Goal: Use online tool/utility: Utilize a website feature to perform a specific function

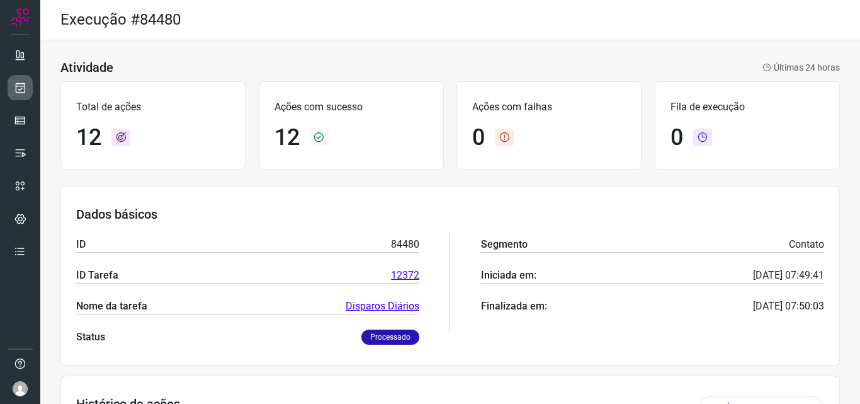
click at [14, 98] on link at bounding box center [20, 87] width 25 height 25
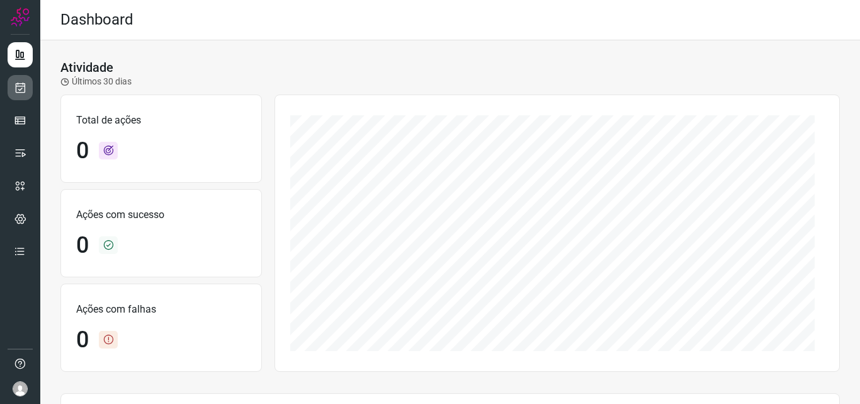
click at [21, 96] on link at bounding box center [20, 87] width 25 height 25
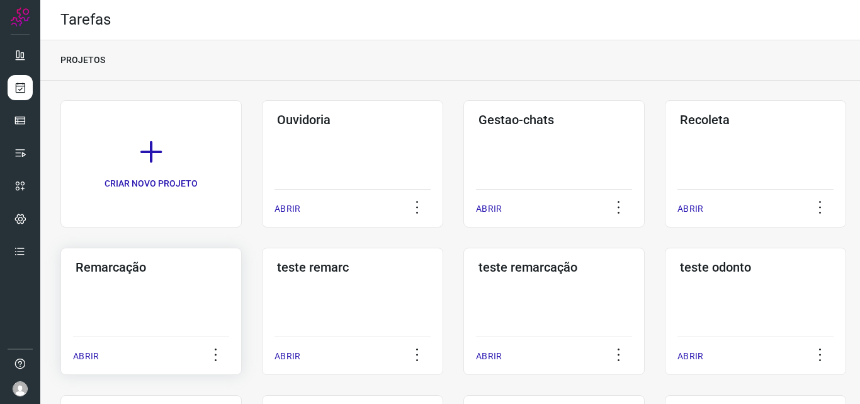
click at [144, 286] on div "Remarcação ABRIR" at bounding box center [150, 310] width 181 height 127
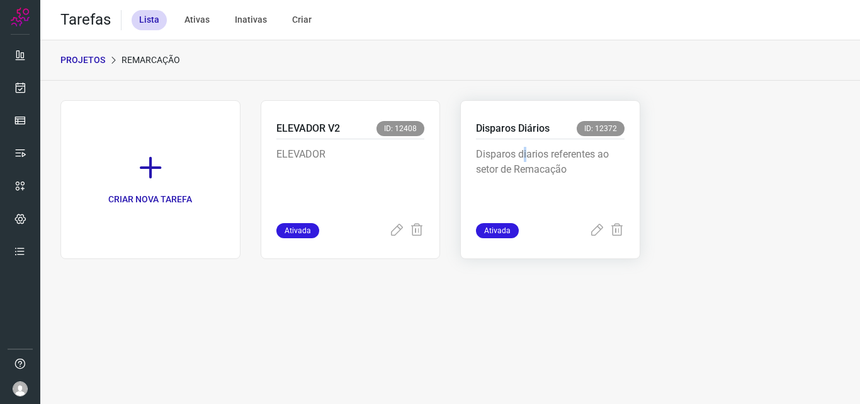
click at [526, 144] on div "Disparos diarios referentes ao setor de Remacação" at bounding box center [550, 181] width 149 height 84
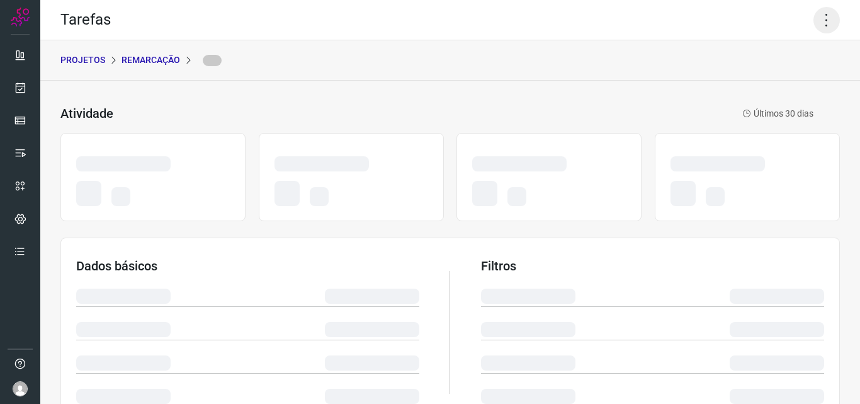
click at [815, 18] on icon at bounding box center [827, 20] width 26 height 26
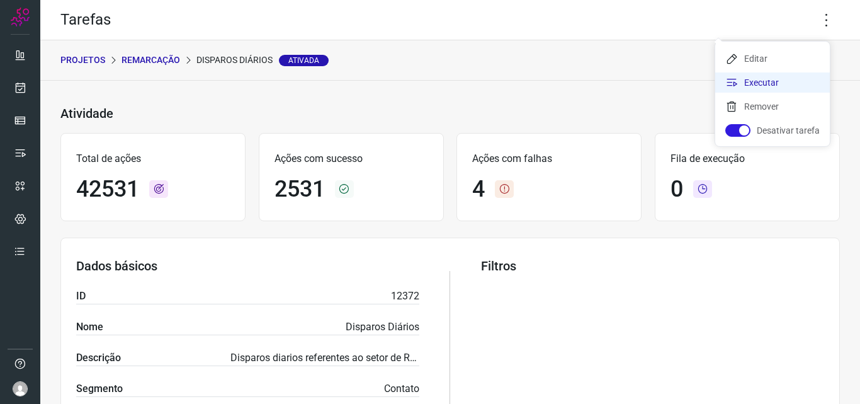
click at [761, 79] on li "Executar" at bounding box center [772, 82] width 115 height 20
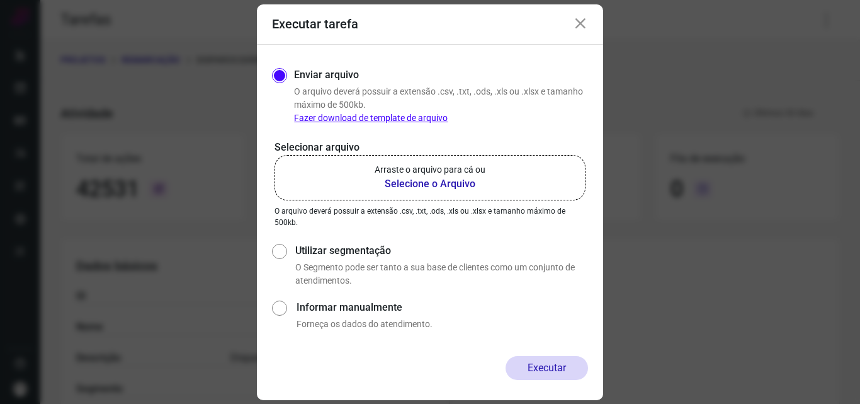
click at [446, 181] on b "Selecione o Arquivo" at bounding box center [430, 183] width 111 height 15
click at [0, 0] on input "Arraste o arquivo para cá ou Selecione o Arquivo" at bounding box center [0, 0] width 0 height 0
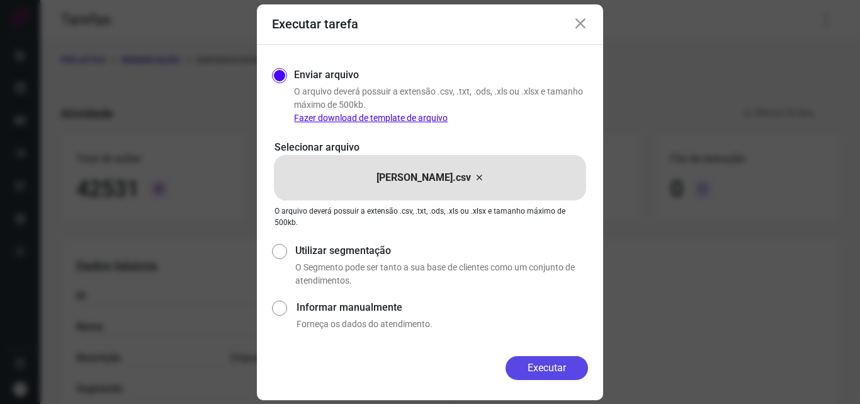
click at [538, 365] on button "Executar" at bounding box center [547, 368] width 82 height 24
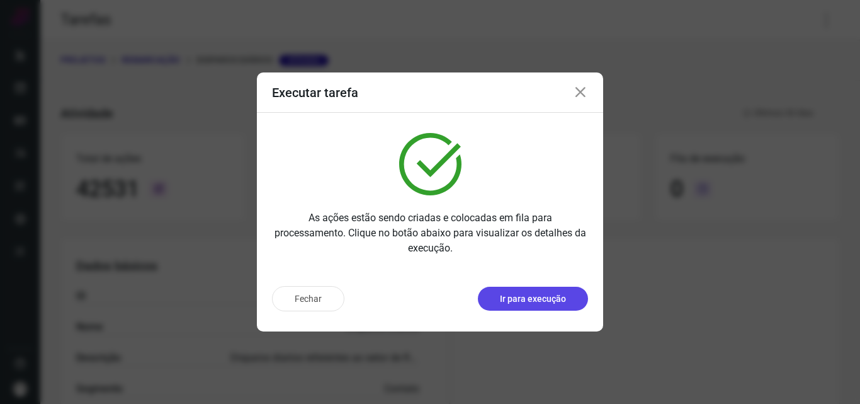
click at [538, 302] on p "Ir para execução" at bounding box center [533, 298] width 66 height 13
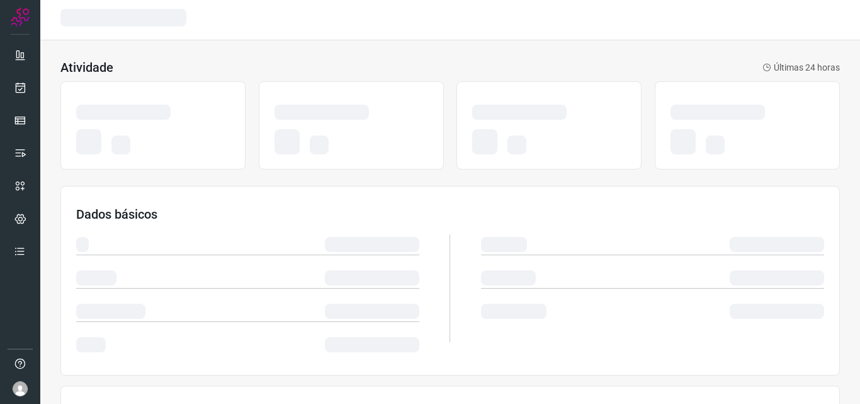
scroll to position [262, 0]
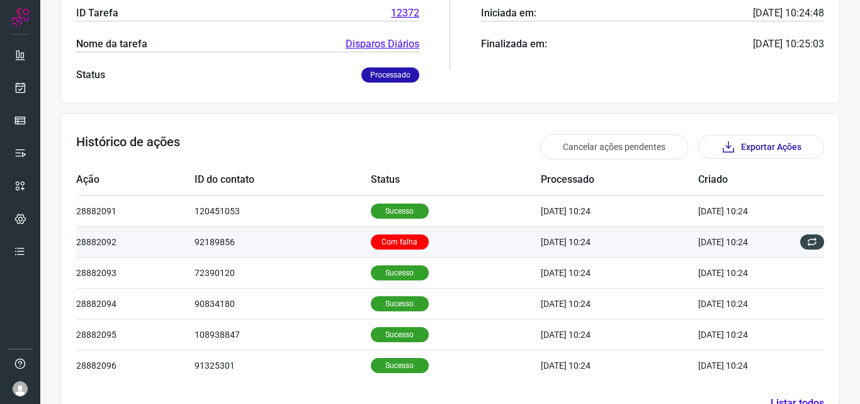
click at [258, 239] on td "92189856" at bounding box center [283, 241] width 176 height 31
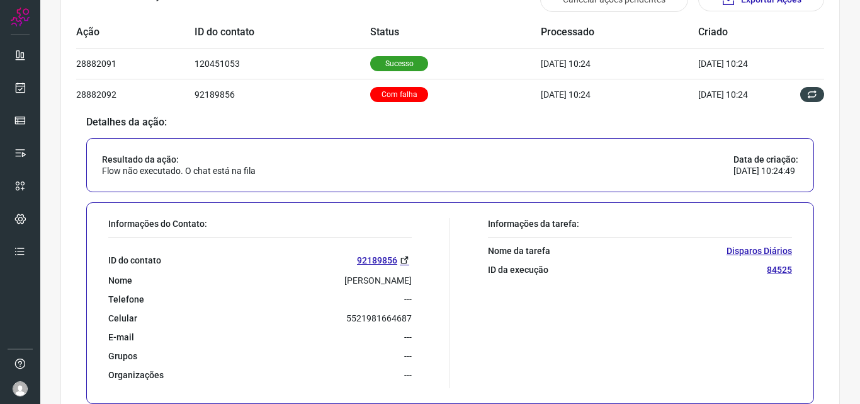
scroll to position [419, 0]
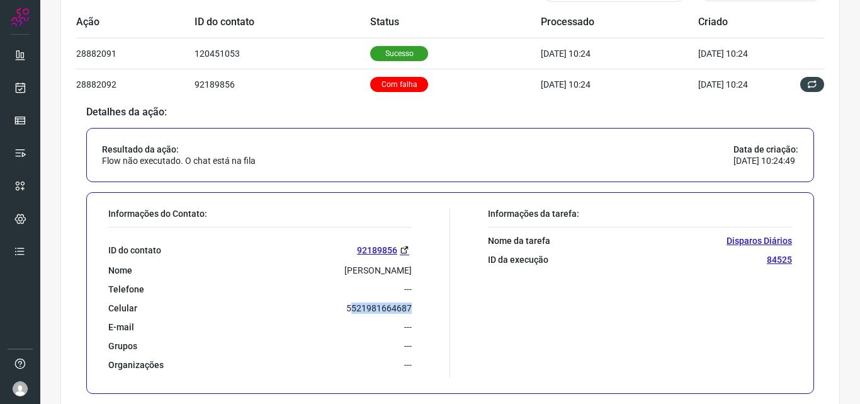
drag, startPoint x: 346, startPoint y: 305, endPoint x: 400, endPoint y: 307, distance: 54.8
click at [404, 307] on p "5521981664687" at bounding box center [378, 307] width 65 height 11
drag, startPoint x: 382, startPoint y: 309, endPoint x: 375, endPoint y: 307, distance: 6.4
click at [380, 309] on p "5521981664687" at bounding box center [378, 307] width 65 height 11
drag, startPoint x: 337, startPoint y: 307, endPoint x: 414, endPoint y: 312, distance: 77.0
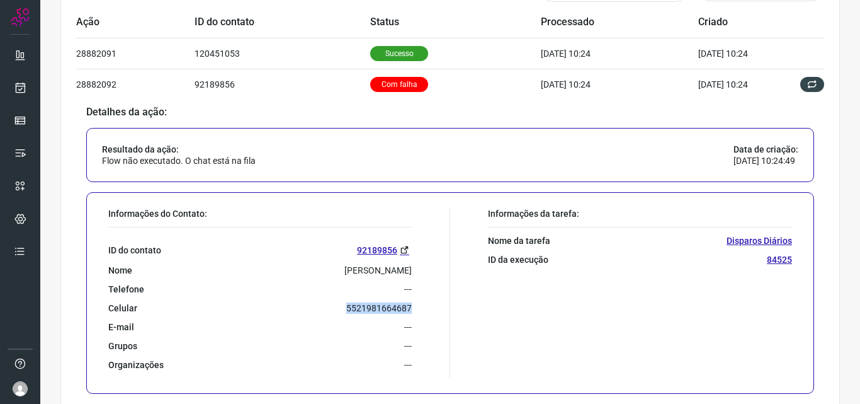
click at [414, 312] on div "Informações do Contato: ID do contato 92189856 Nome Raquel Marques Ferreira Tel…" at bounding box center [276, 293] width 348 height 170
copy p "5521981664687"
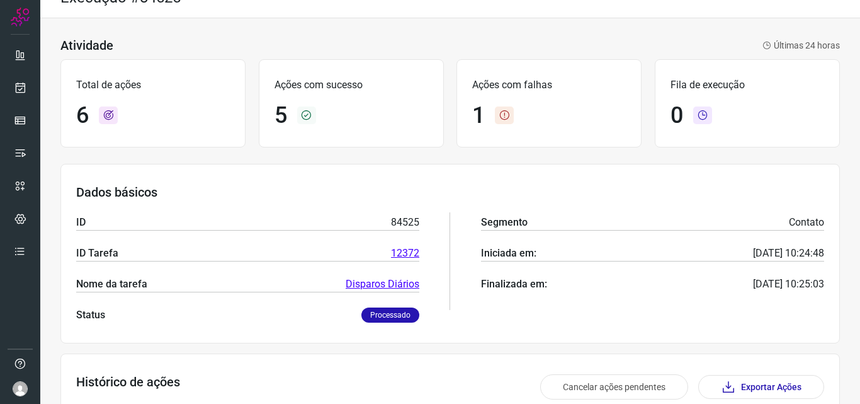
scroll to position [0, 0]
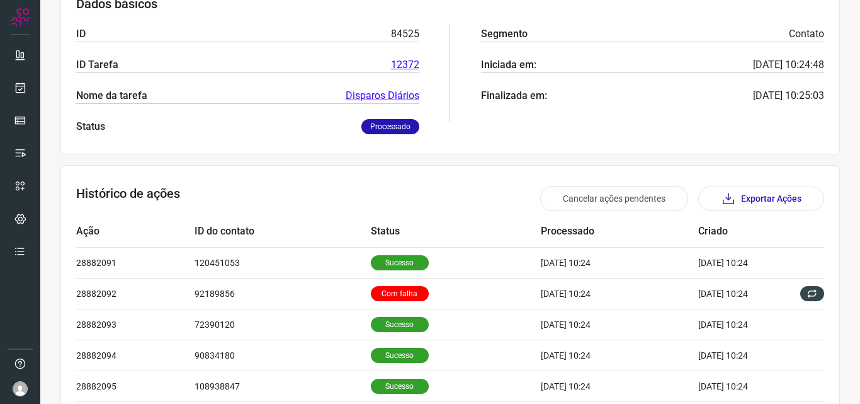
scroll to position [252, 0]
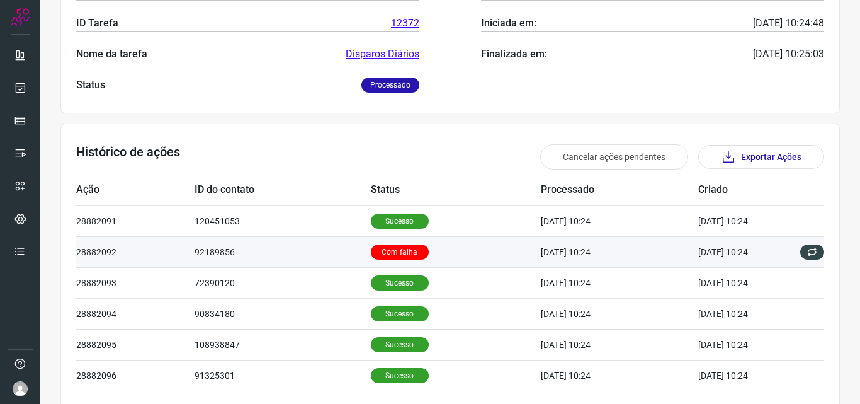
click at [250, 259] on td "92189856" at bounding box center [283, 251] width 176 height 31
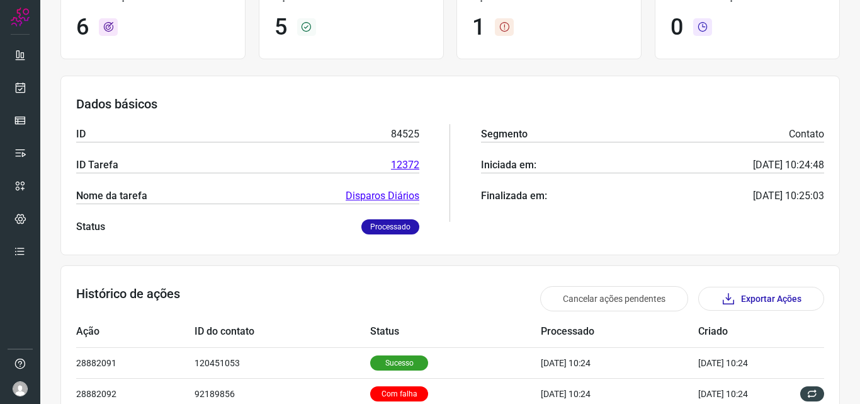
scroll to position [0, 0]
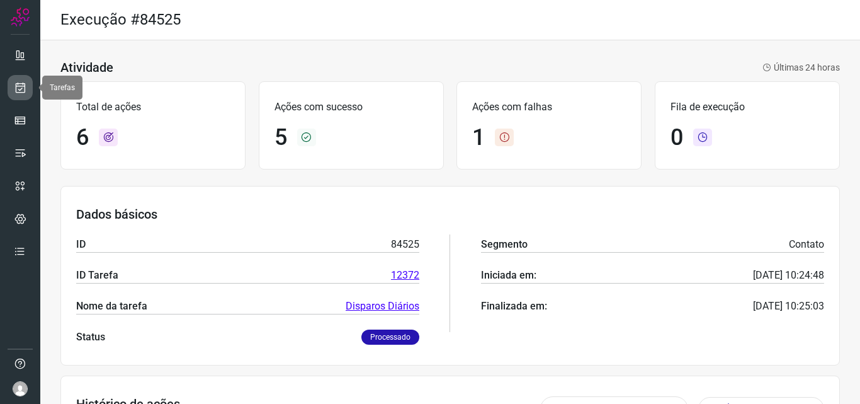
click at [26, 84] on icon at bounding box center [20, 87] width 13 height 13
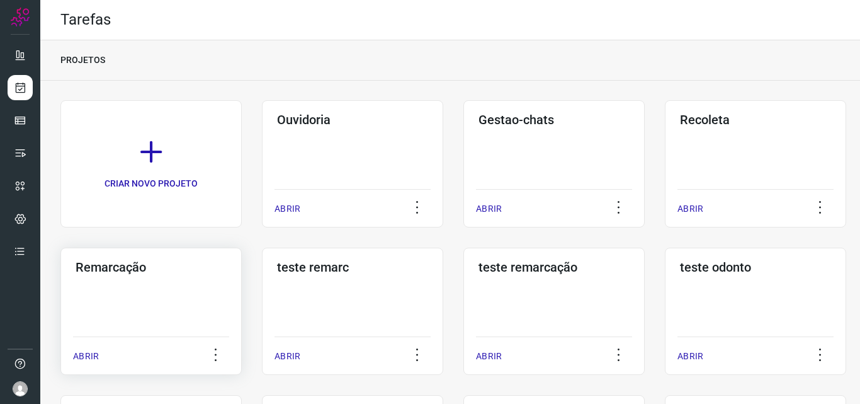
click at [137, 292] on div "Remarcação ABRIR" at bounding box center [150, 310] width 181 height 127
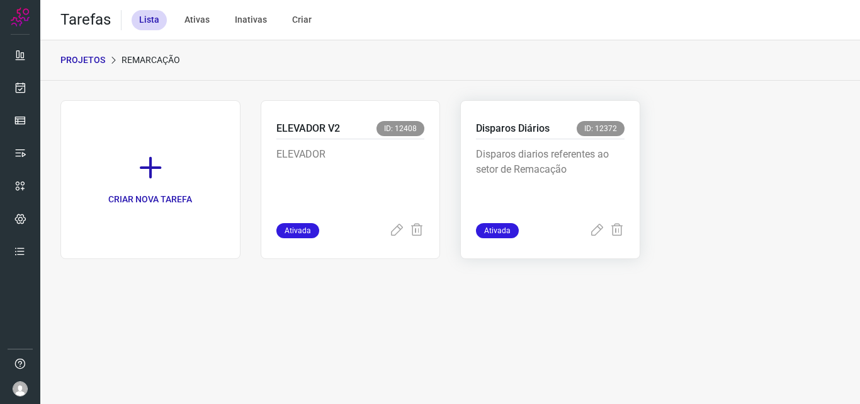
click at [569, 159] on p "Disparos diarios referentes ao setor de Remacação" at bounding box center [550, 178] width 149 height 63
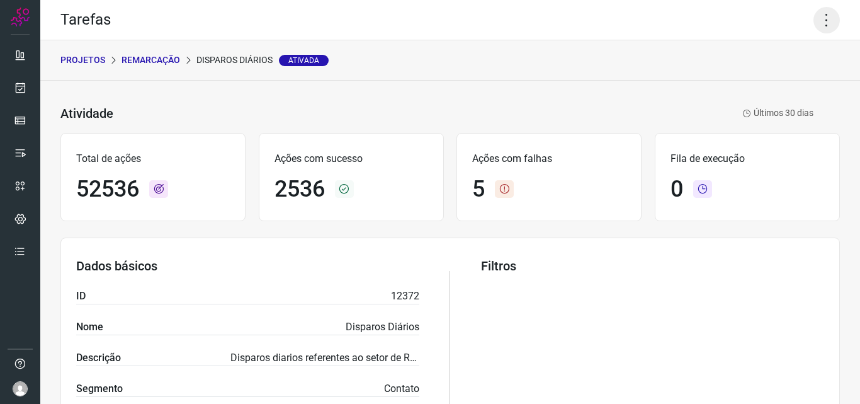
click at [820, 19] on icon at bounding box center [827, 20] width 26 height 26
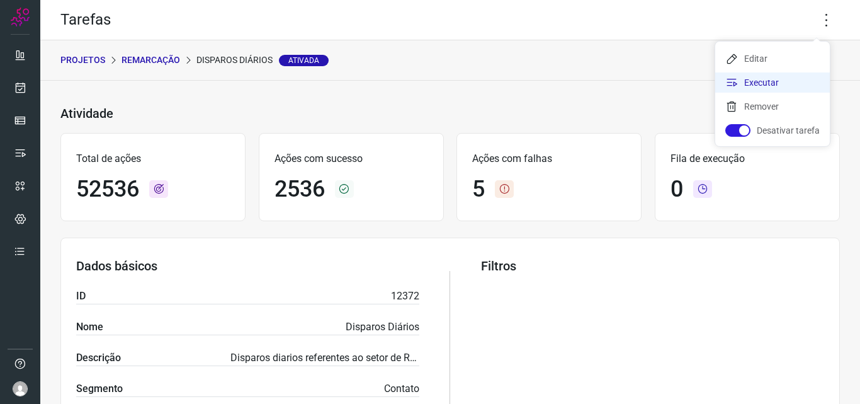
click at [798, 76] on li "Executar" at bounding box center [772, 82] width 115 height 20
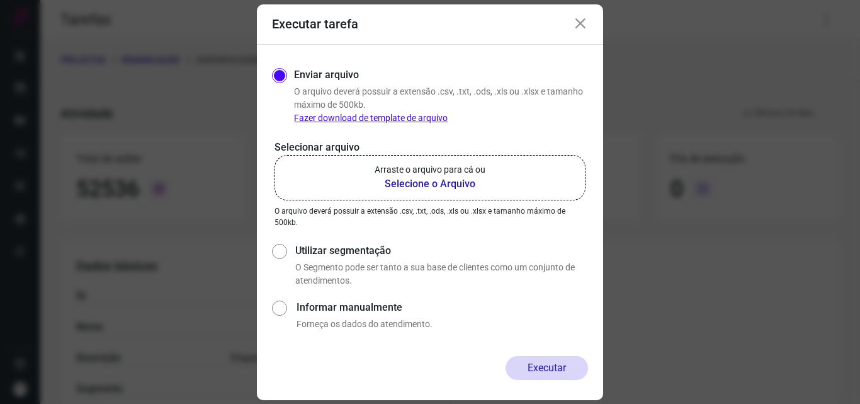
click at [406, 186] on b "Selecione o Arquivo" at bounding box center [430, 183] width 111 height 15
click at [0, 0] on input "Arraste o arquivo para cá ou Selecione o Arquivo" at bounding box center [0, 0] width 0 height 0
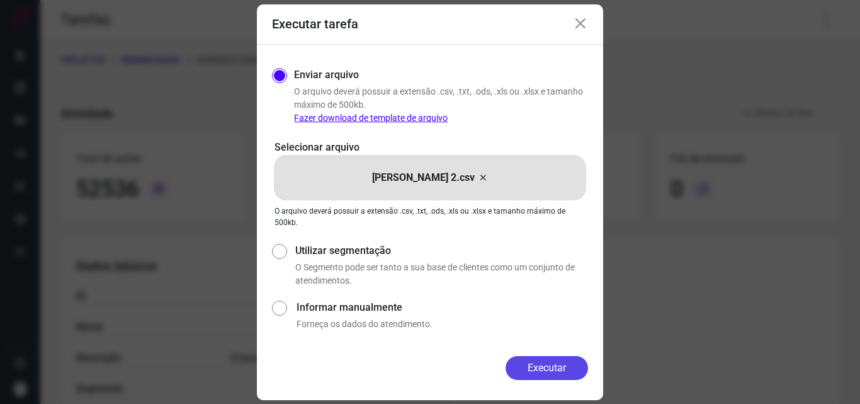
click at [531, 360] on button "Executar" at bounding box center [547, 368] width 82 height 24
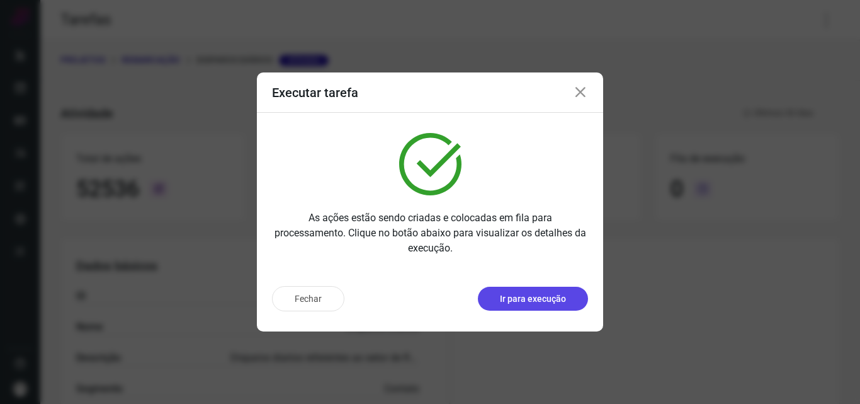
click at [527, 298] on p "Ir para execução" at bounding box center [533, 298] width 66 height 13
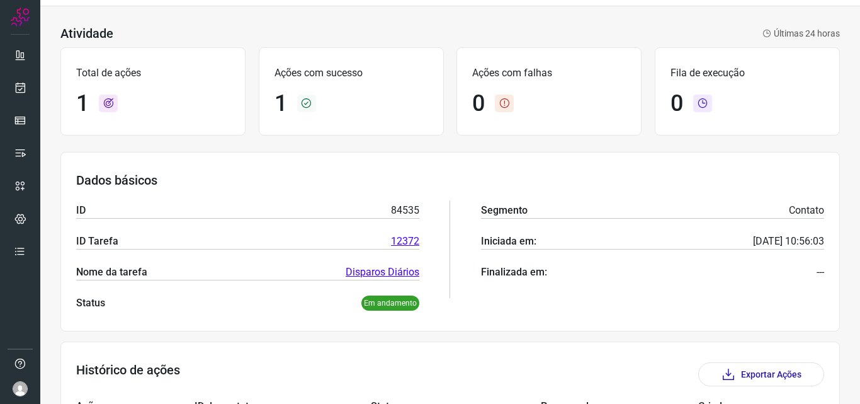
scroll to position [147, 0]
